Goal: Navigation & Orientation: Find specific page/section

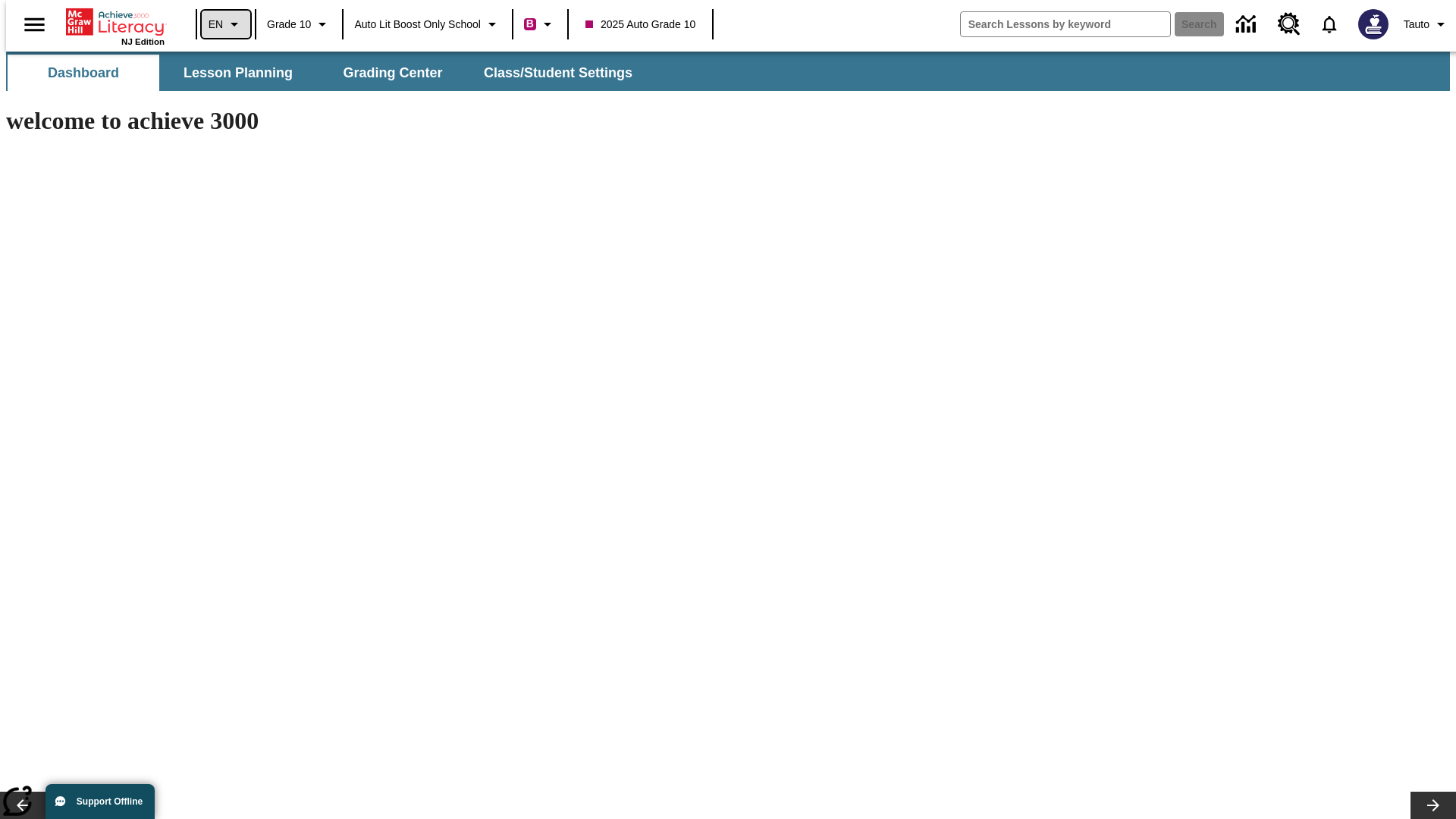
click at [226, 25] on icon "Language: EN, Select a language" at bounding box center [235, 25] width 18 height 18
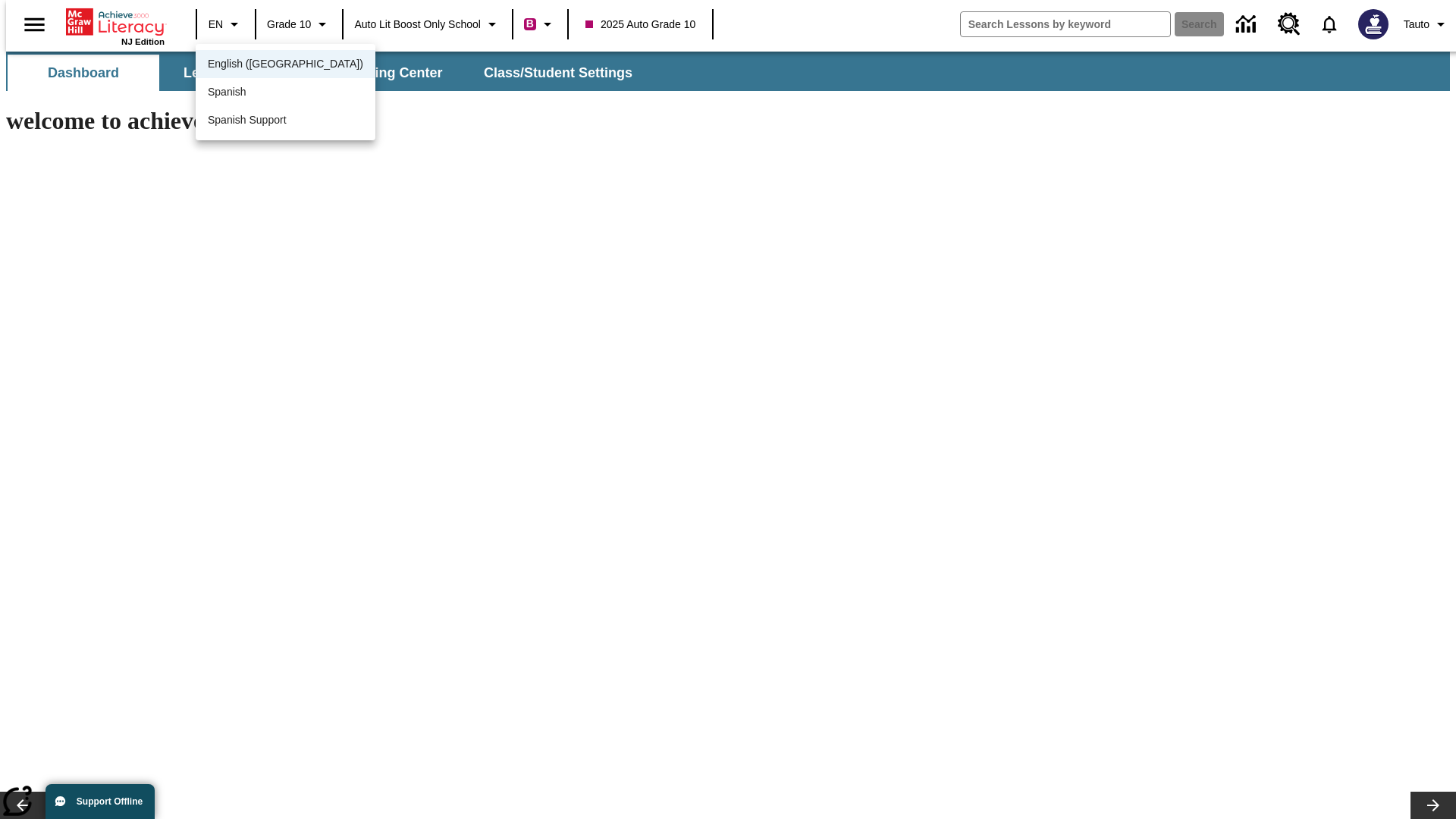
click at [253, 65] on span "English ([GEOGRAPHIC_DATA])" at bounding box center [286, 64] width 156 height 16
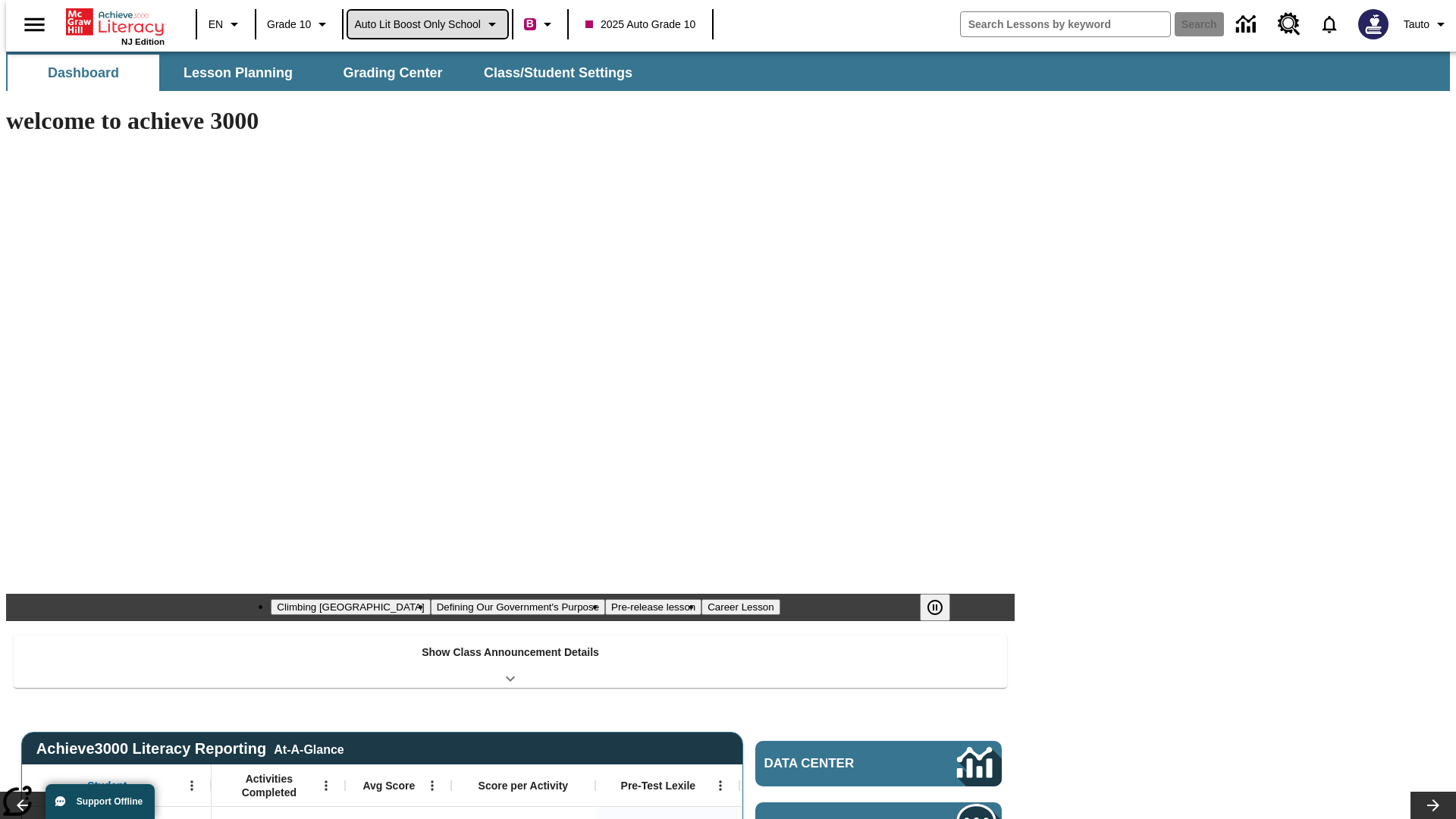
click at [427, 25] on span "Auto Lit Boost only School" at bounding box center [417, 25] width 126 height 16
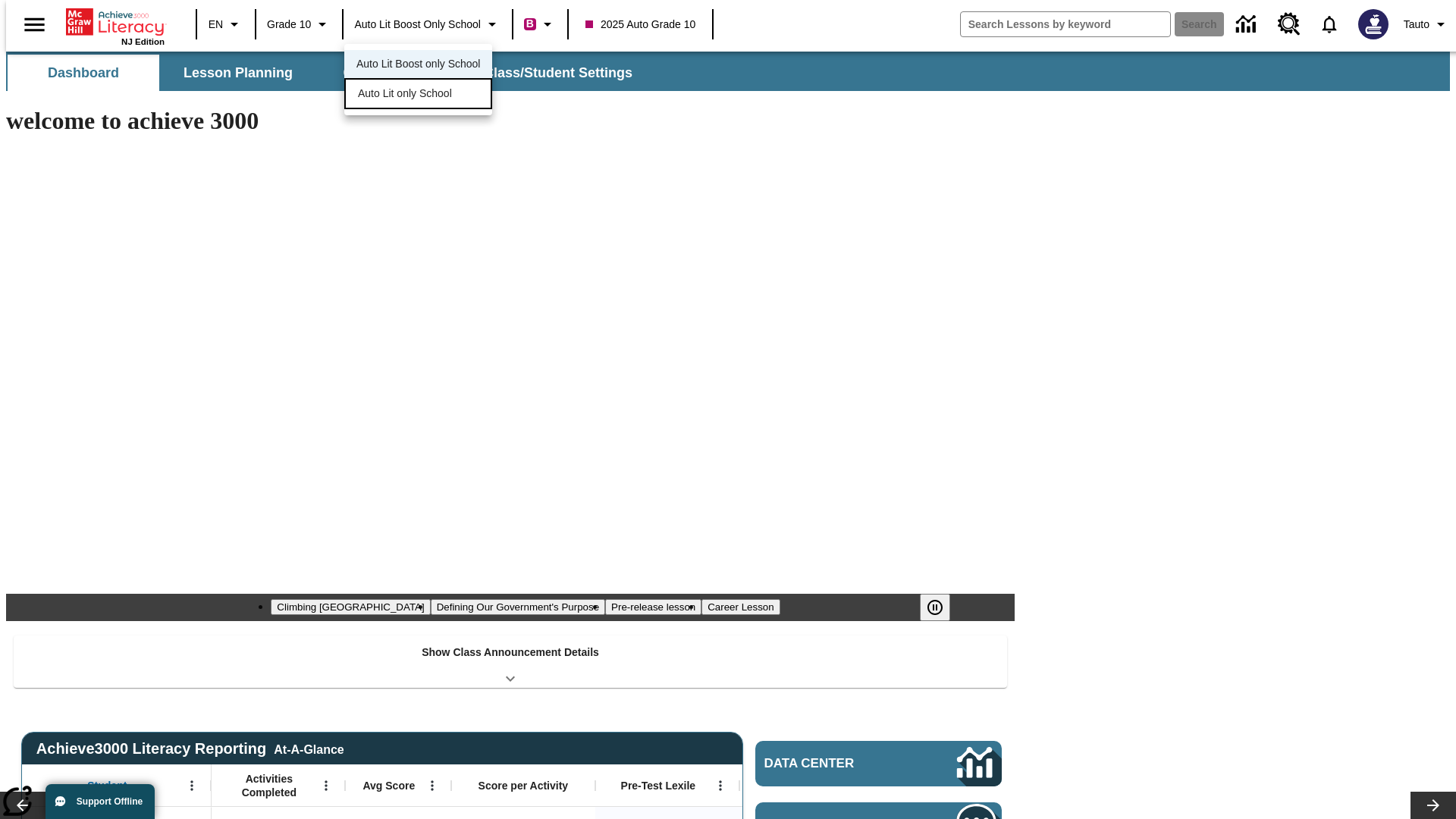
click at [406, 95] on span "Auto Lit only School" at bounding box center [405, 93] width 94 height 16
